Goal: Use online tool/utility: Utilize a website feature to perform a specific function

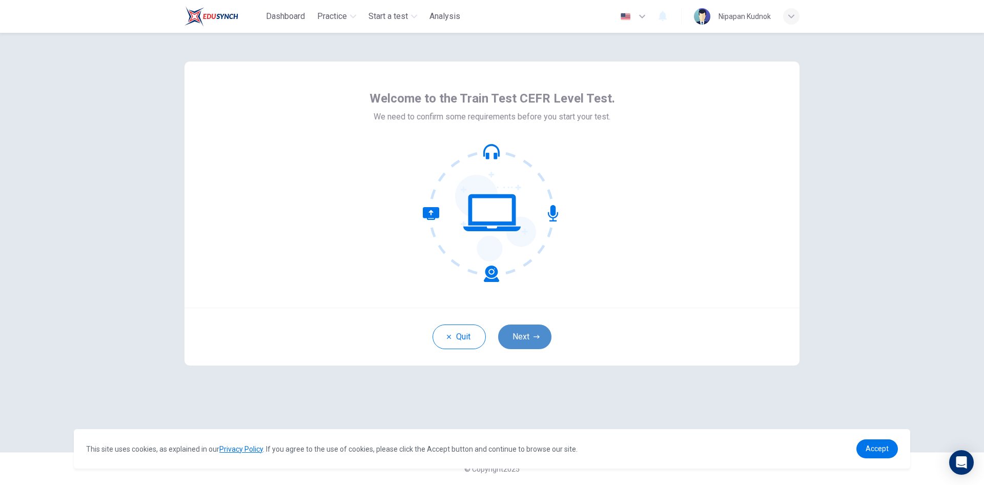
click at [530, 333] on button "Next" at bounding box center [524, 336] width 53 height 25
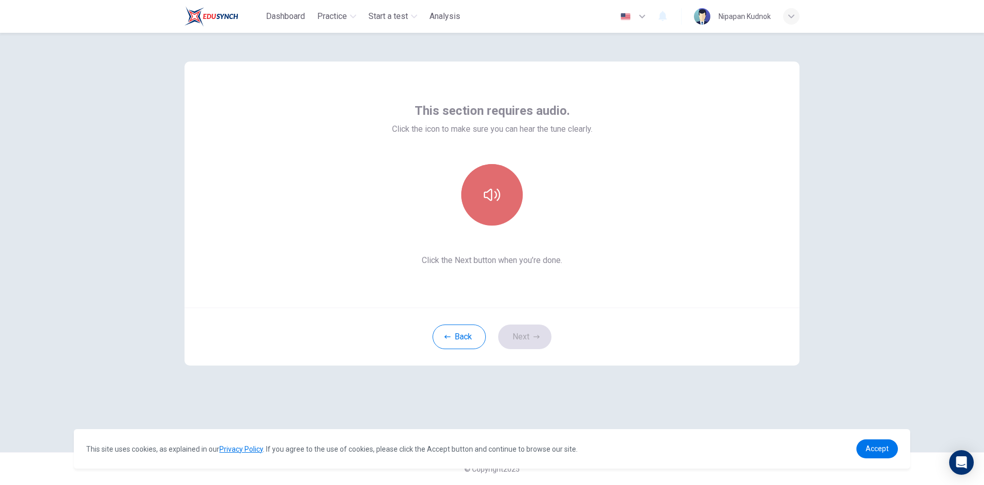
click at [498, 194] on icon "button" at bounding box center [492, 195] width 16 height 16
click at [529, 335] on button "Next" at bounding box center [524, 336] width 53 height 25
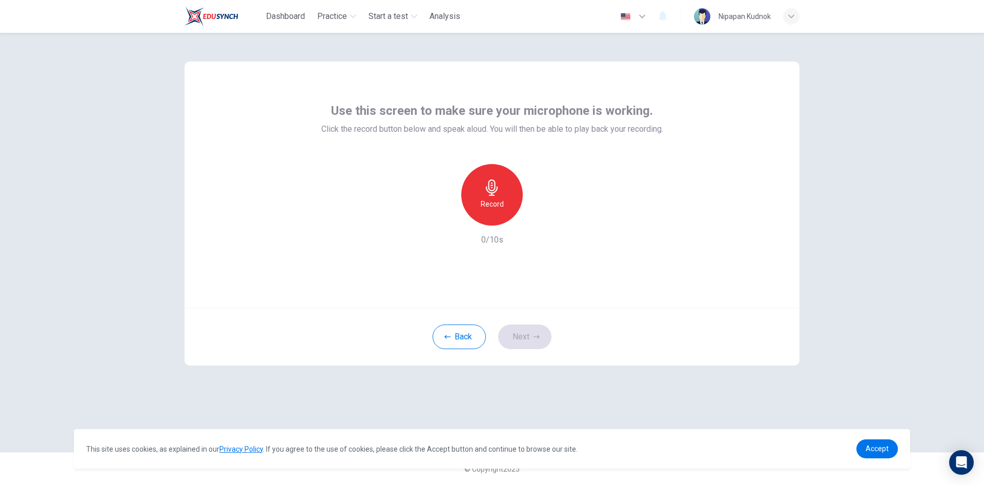
click at [502, 201] on h6 "Record" at bounding box center [492, 204] width 23 height 12
click at [539, 214] on icon "button" at bounding box center [539, 217] width 10 height 10
click at [485, 190] on icon "button" at bounding box center [492, 187] width 16 height 16
click at [541, 218] on icon "button" at bounding box center [539, 217] width 10 height 10
click at [488, 200] on h6 "Record" at bounding box center [492, 204] width 23 height 12
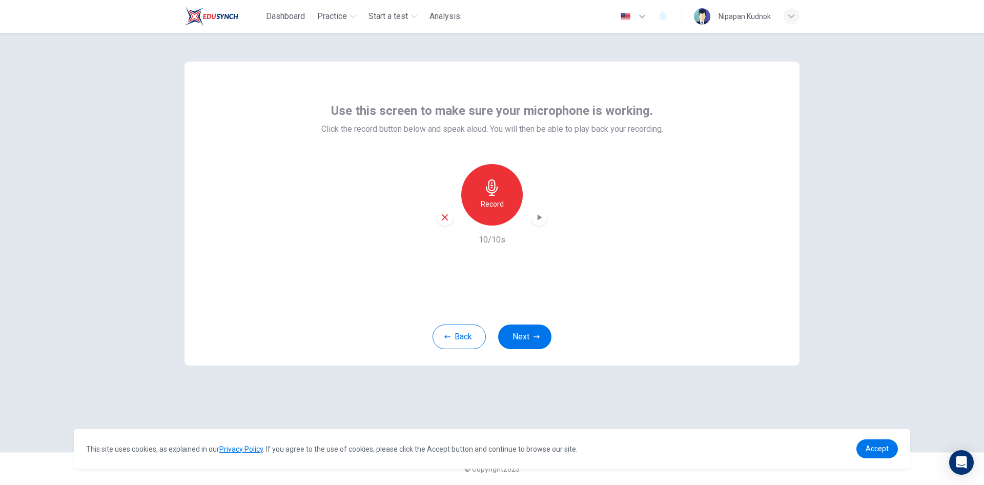
click at [541, 221] on icon "button" at bounding box center [539, 217] width 10 height 10
click at [487, 201] on h6 "Record" at bounding box center [492, 204] width 23 height 12
click at [543, 220] on icon "button" at bounding box center [539, 217] width 10 height 10
click at [692, 234] on div "Use this screen to make sure your microphone is working. Click the record butto…" at bounding box center [491, 184] width 615 height 246
click at [488, 202] on h6 "Record" at bounding box center [492, 204] width 23 height 12
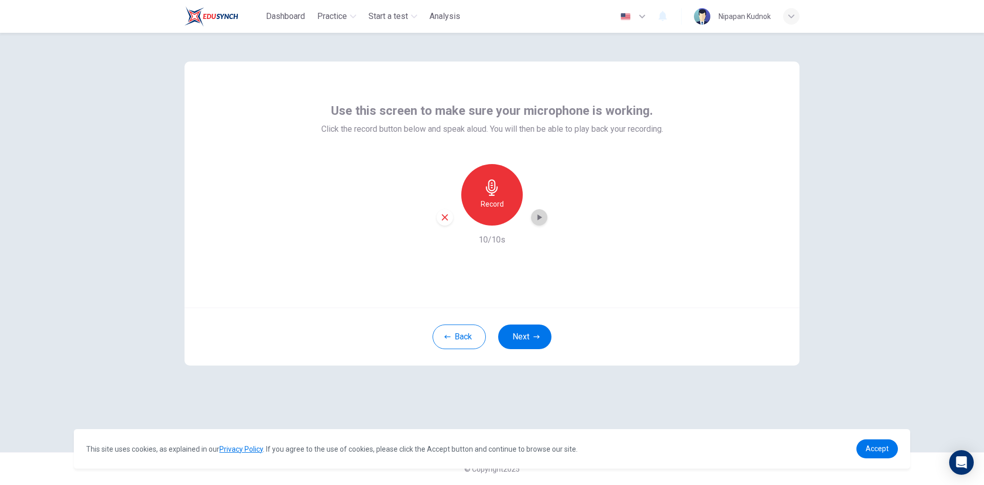
click at [539, 216] on icon "button" at bounding box center [540, 217] width 5 height 6
click at [475, 200] on div "Record" at bounding box center [491, 194] width 61 height 61
click at [493, 208] on h6 "Stop" at bounding box center [491, 204] width 15 height 12
click at [534, 215] on icon "button" at bounding box center [539, 217] width 10 height 10
click at [501, 205] on h6 "Record" at bounding box center [492, 204] width 23 height 12
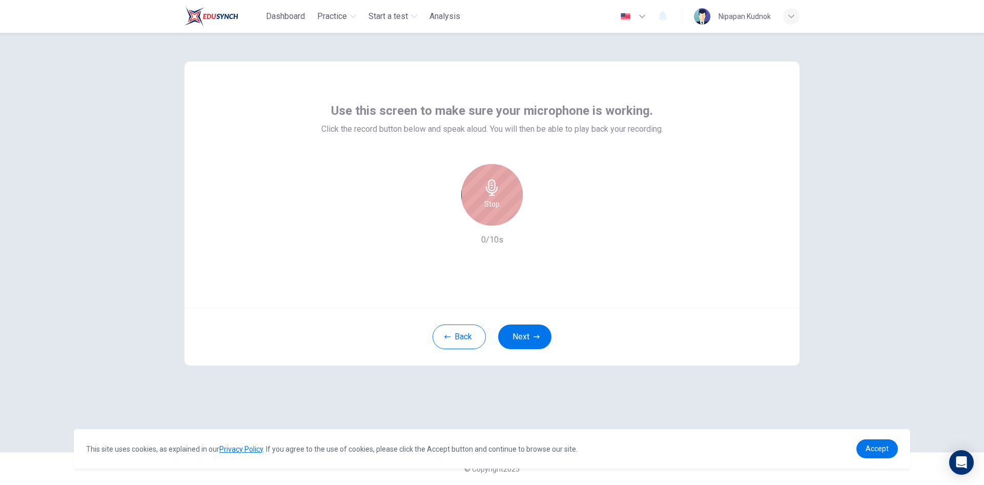
click at [501, 205] on div "Stop" at bounding box center [491, 194] width 61 height 61
click at [501, 200] on h6 "Record" at bounding box center [492, 204] width 23 height 12
click at [496, 185] on icon "button" at bounding box center [492, 187] width 16 height 16
click at [535, 219] on icon "button" at bounding box center [539, 217] width 10 height 10
click at [491, 181] on icon "button" at bounding box center [492, 187] width 16 height 16
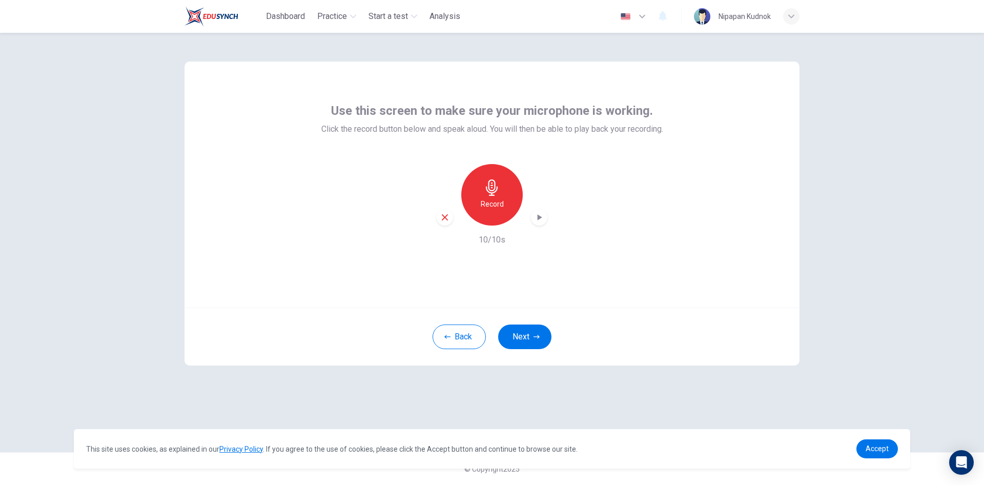
click at [537, 220] on icon "button" at bounding box center [539, 217] width 10 height 10
click at [493, 205] on h6 "Record" at bounding box center [492, 204] width 23 height 12
click at [540, 219] on icon "button" at bounding box center [539, 217] width 10 height 10
click at [537, 218] on icon "button" at bounding box center [539, 217] width 10 height 10
click at [491, 201] on h6 "Record" at bounding box center [492, 204] width 23 height 12
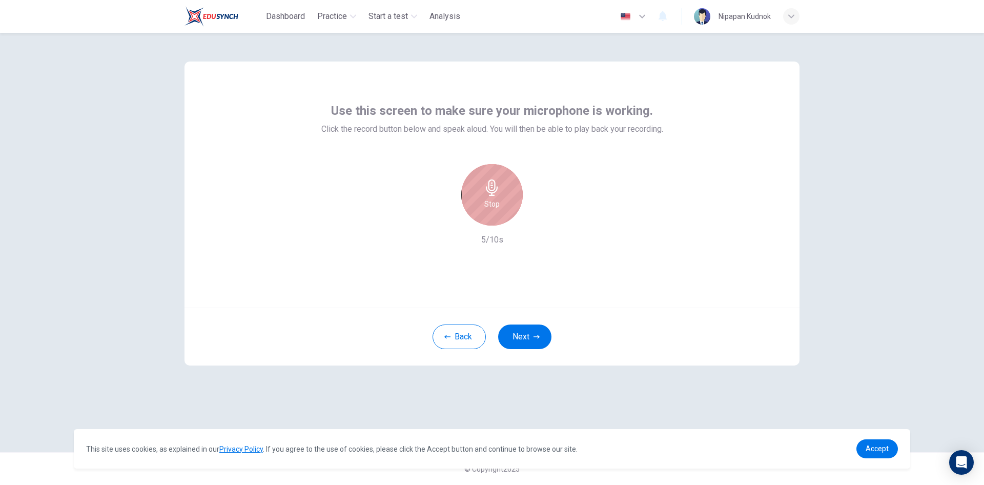
click at [510, 190] on div "Stop" at bounding box center [491, 194] width 61 height 61
click at [539, 219] on icon "button" at bounding box center [539, 217] width 10 height 10
click at [488, 207] on h6 "Record" at bounding box center [492, 204] width 23 height 12
click at [500, 204] on div "Stop" at bounding box center [491, 194] width 61 height 61
click at [541, 219] on icon "button" at bounding box center [539, 217] width 10 height 10
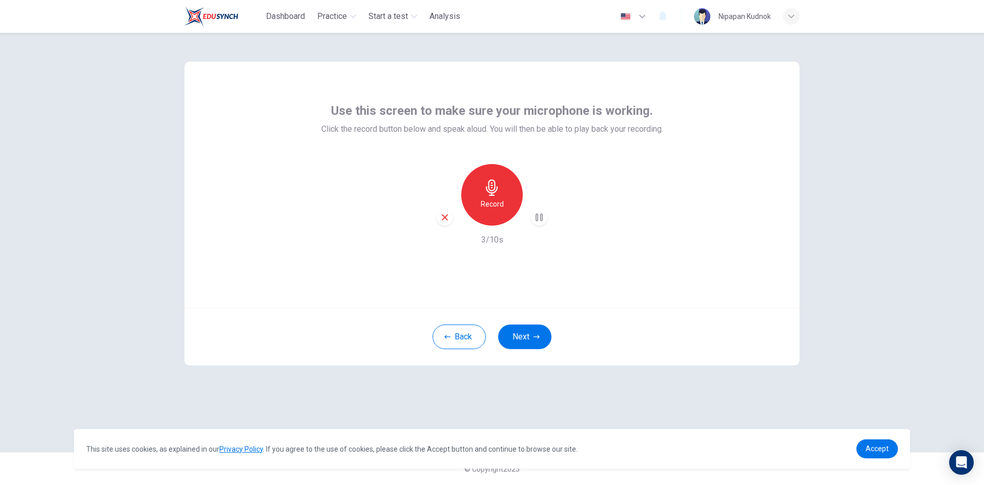
click at [789, 21] on div "button" at bounding box center [791, 16] width 16 height 16
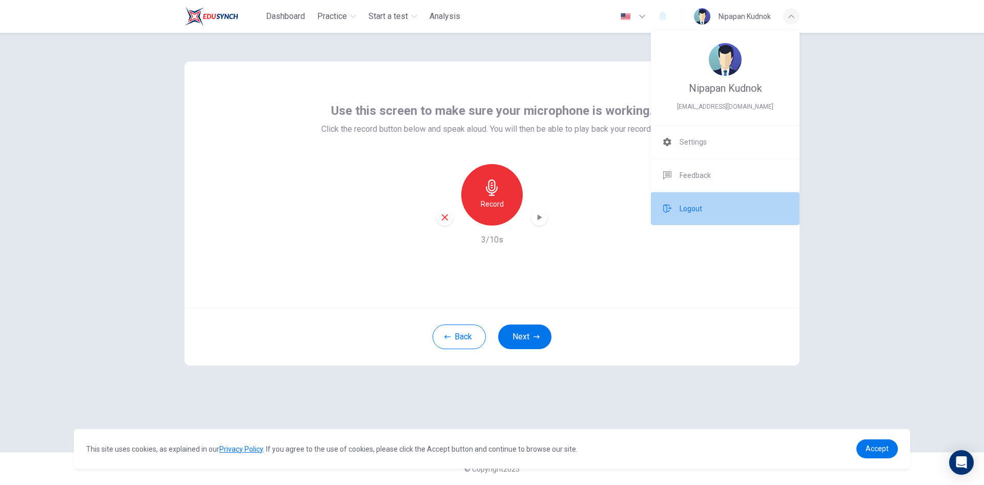
click at [707, 204] on li "Logout" at bounding box center [725, 208] width 149 height 33
